Goal: Check status: Check status

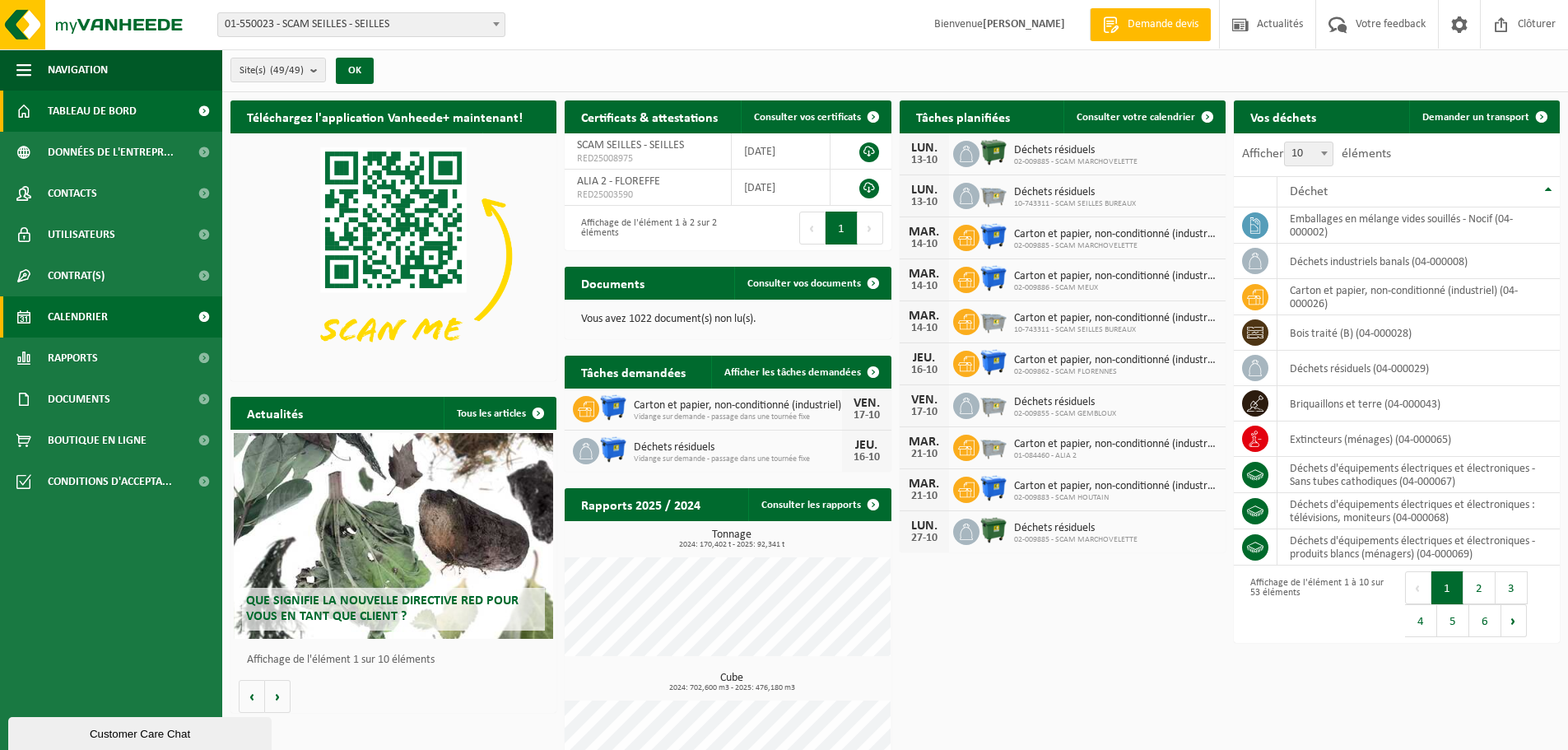
click at [143, 316] on link "Calendrier" at bounding box center [111, 317] width 222 height 41
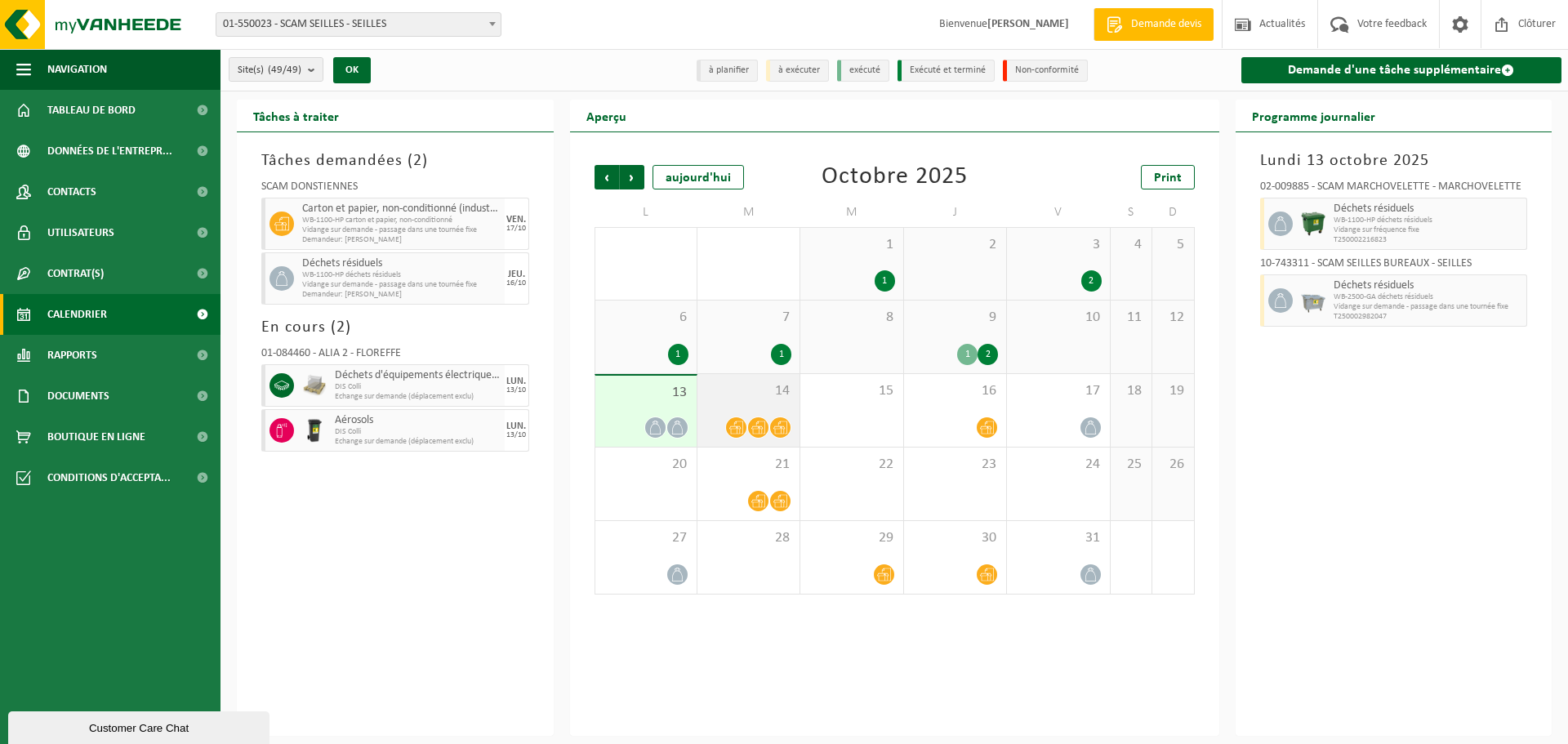
click at [727, 385] on span "14" at bounding box center [748, 391] width 86 height 18
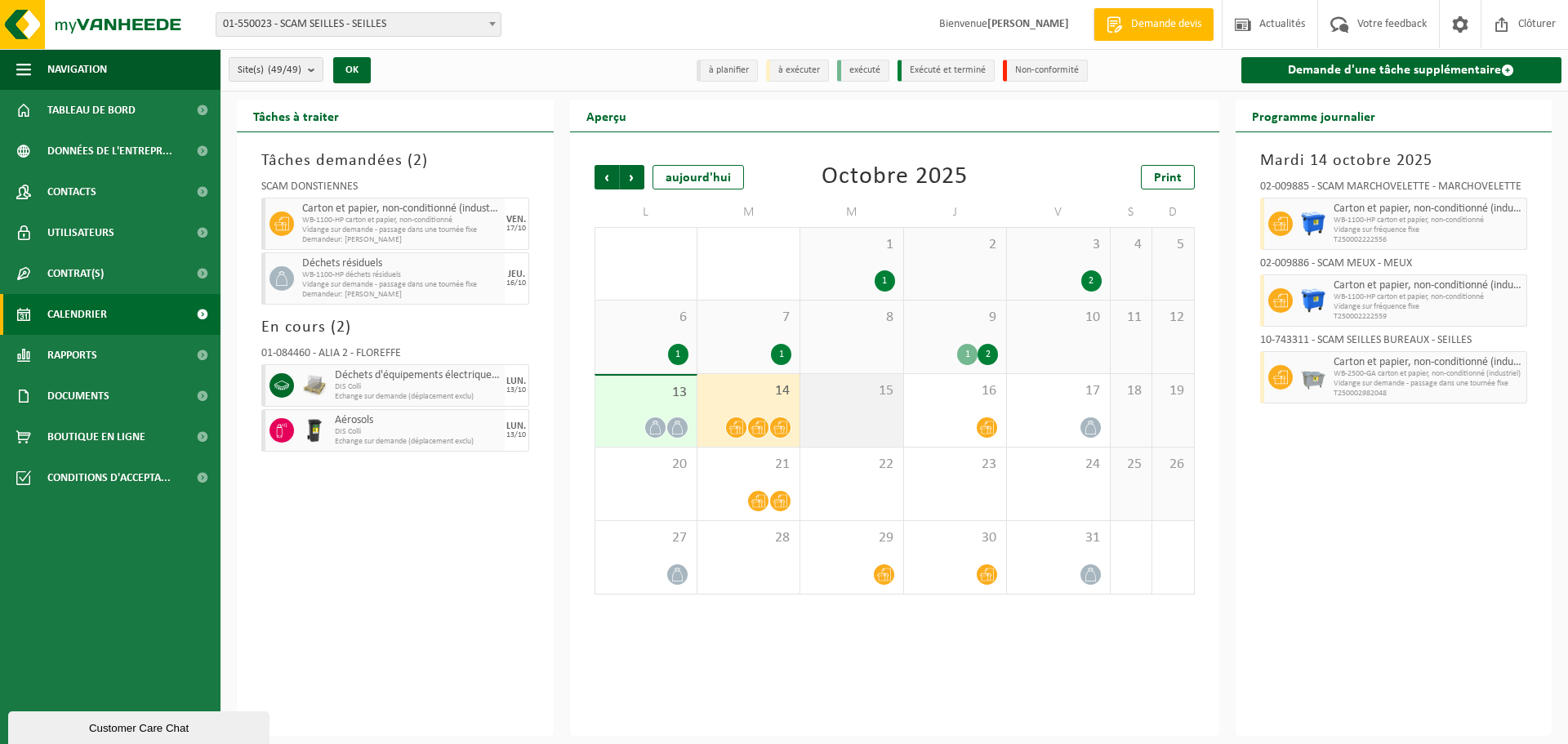
click at [868, 401] on div "15" at bounding box center [851, 410] width 102 height 73
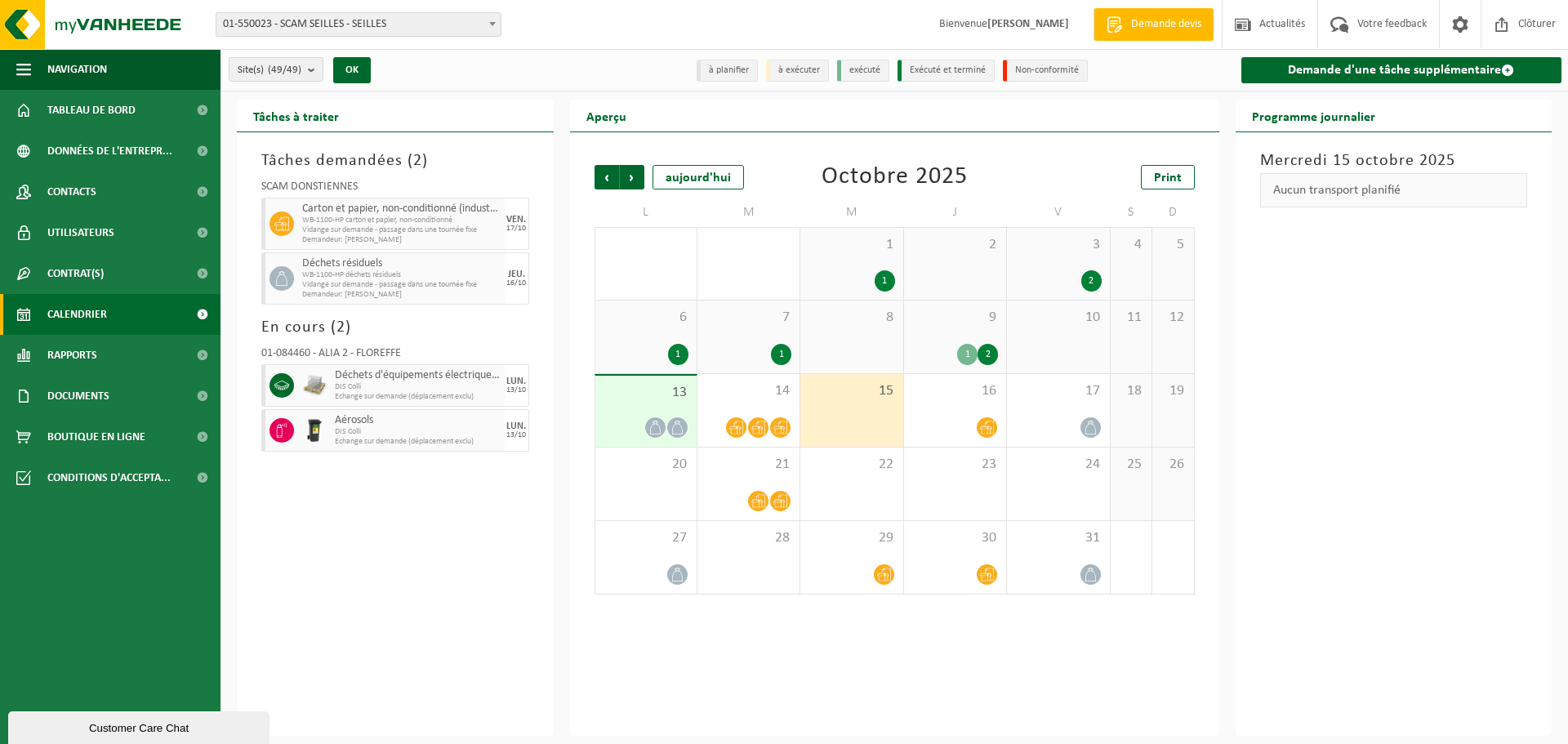
click at [669, 403] on div "13" at bounding box center [646, 411] width 101 height 71
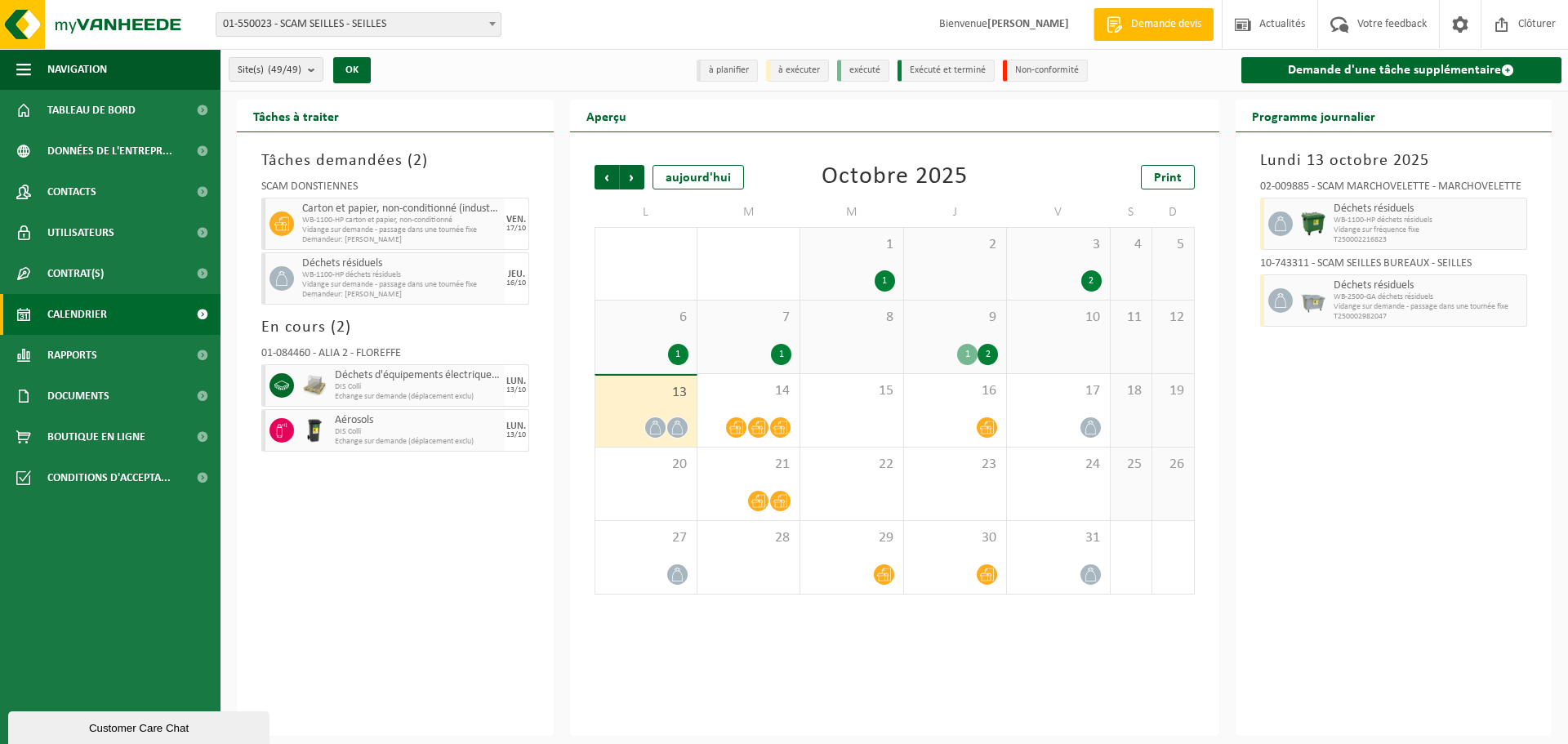
click at [721, 344] on div "1" at bounding box center [748, 355] width 86 height 21
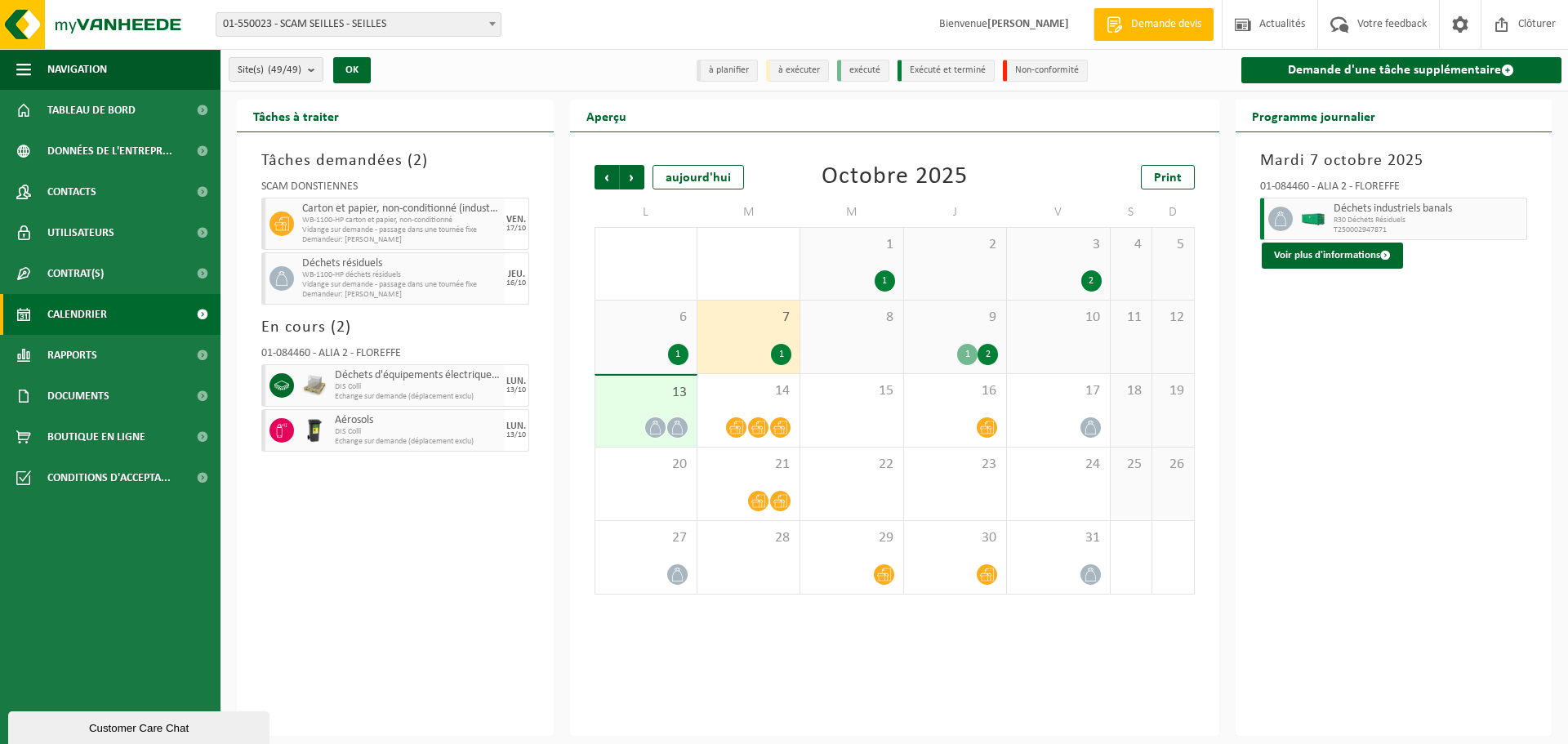
click at [754, 256] on div "30 2" at bounding box center [748, 264] width 102 height 72
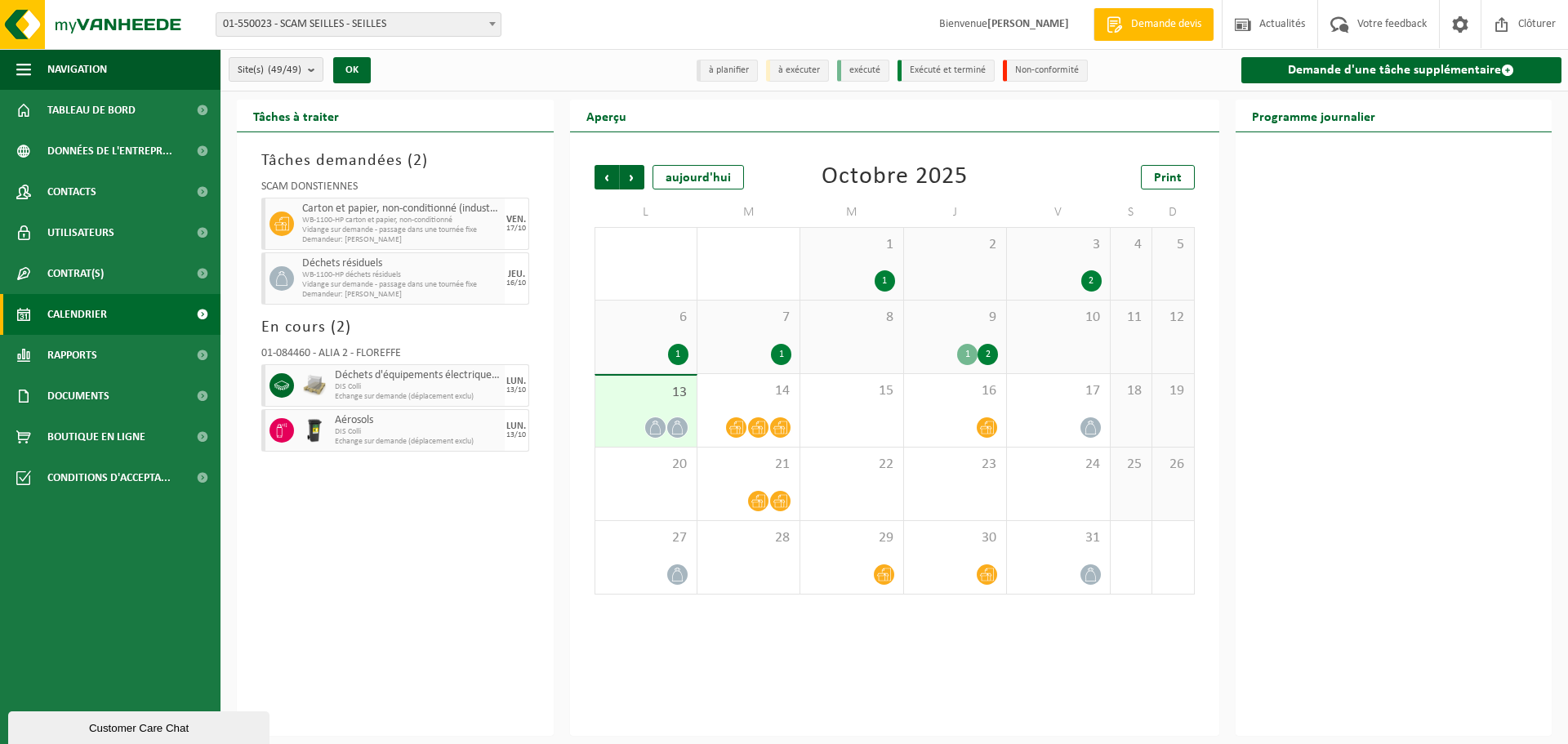
click at [919, 251] on span "2" at bounding box center [955, 245] width 86 height 18
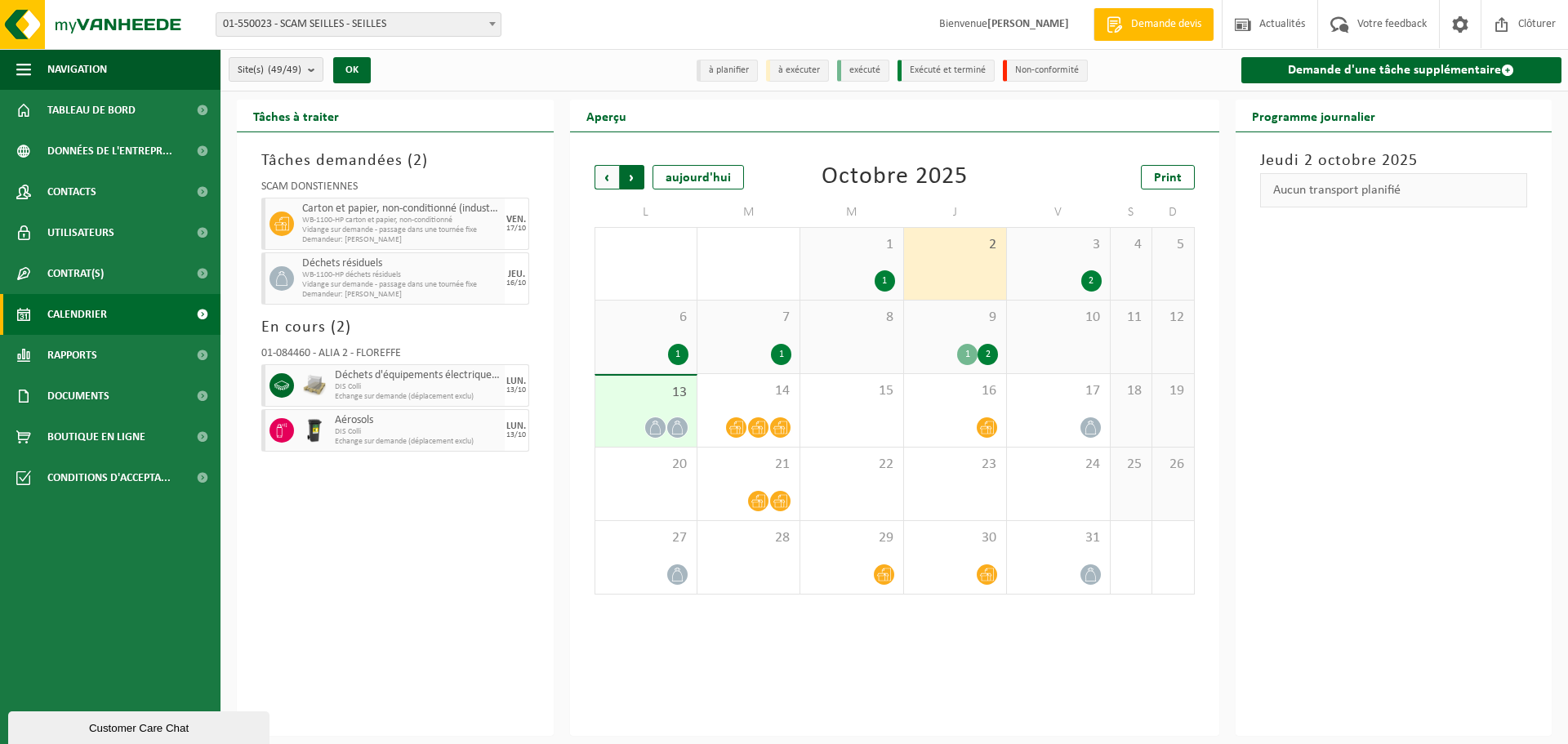
click at [606, 178] on span "Précédent" at bounding box center [607, 178] width 25 height 25
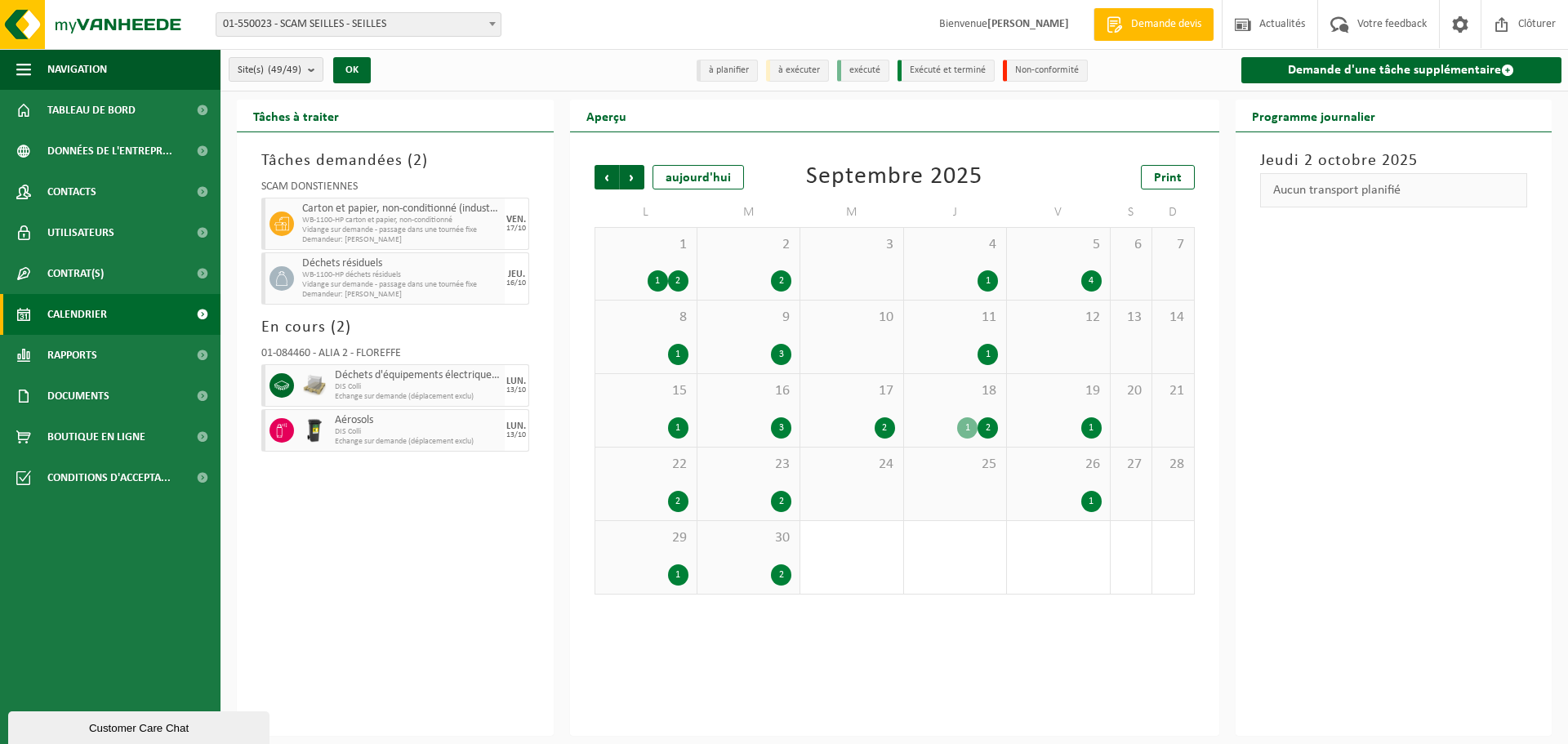
click at [753, 537] on span "30" at bounding box center [748, 538] width 86 height 18
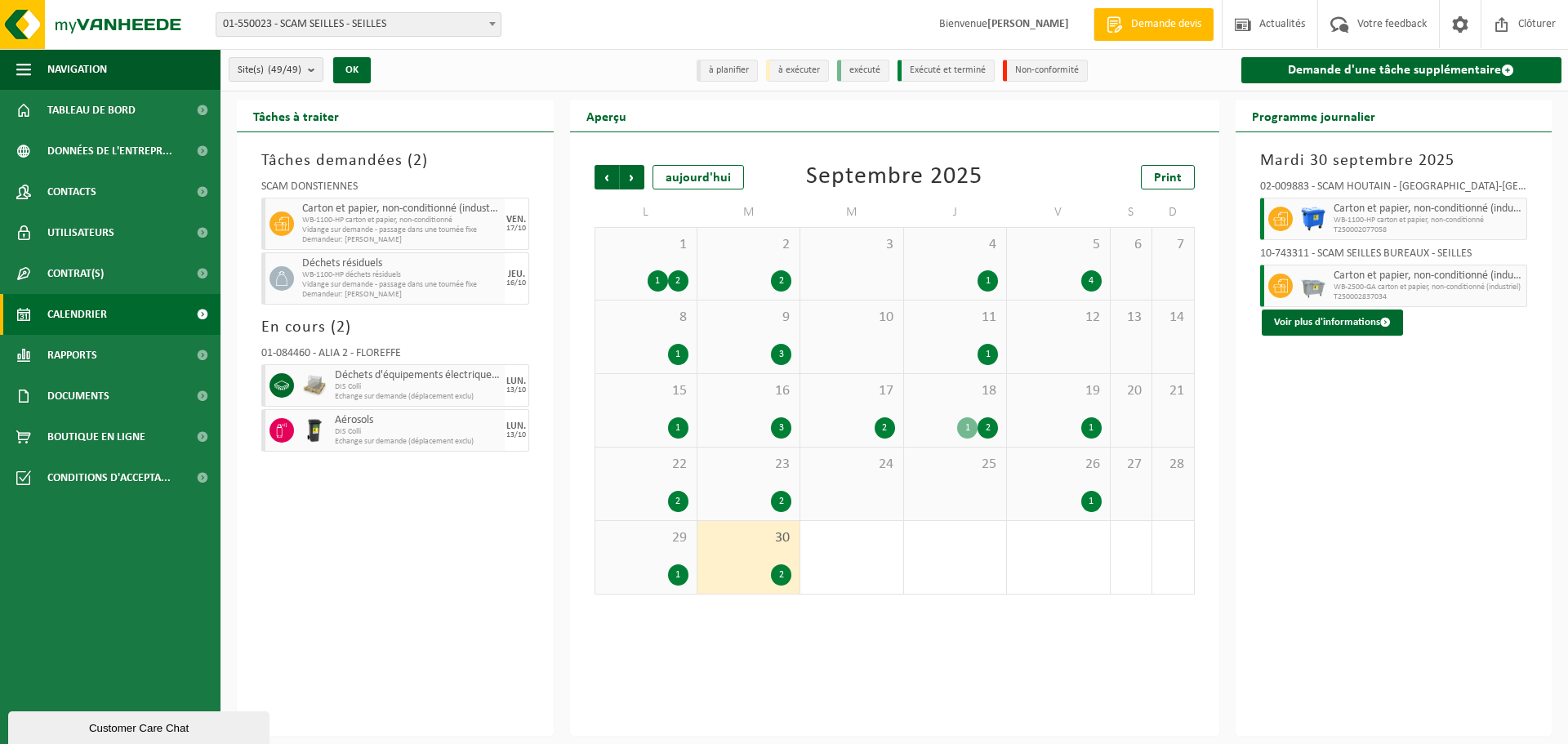
click at [663, 547] on div "29 1" at bounding box center [646, 557] width 101 height 73
